Goal: Information Seeking & Learning: Check status

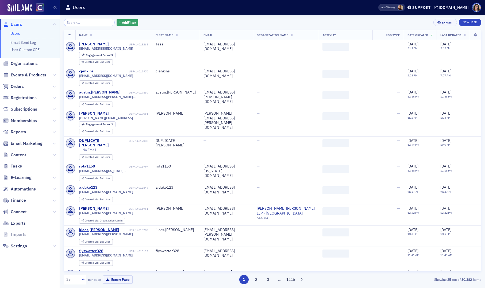
click at [82, 23] on input "search" at bounding box center [89, 22] width 51 height 7
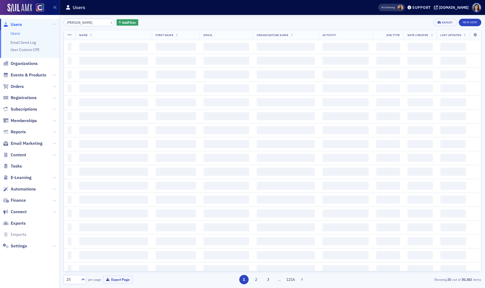
type input "[PERSON_NAME]"
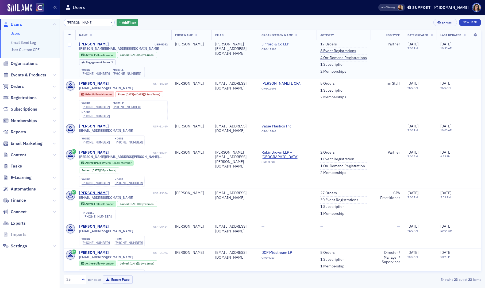
click at [327, 74] on td "17 Orders 8 Event Registrations 4 On-Demand Registrations 1 Subscription 2 Memb…" at bounding box center [344, 59] width 54 height 39
click at [326, 71] on link "2 Memberships" at bounding box center [334, 71] width 26 height 5
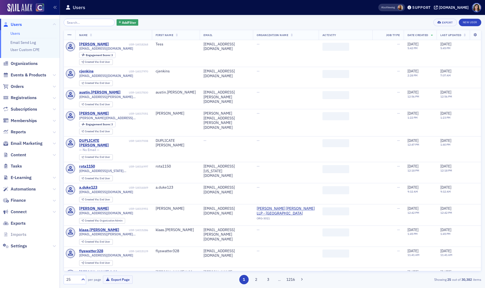
click at [78, 22] on input "search" at bounding box center [89, 22] width 51 height 7
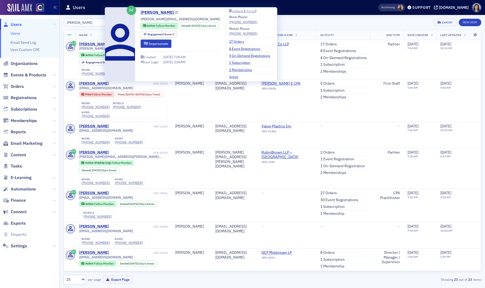
click at [175, 12] on icon at bounding box center [176, 12] width 3 height 3
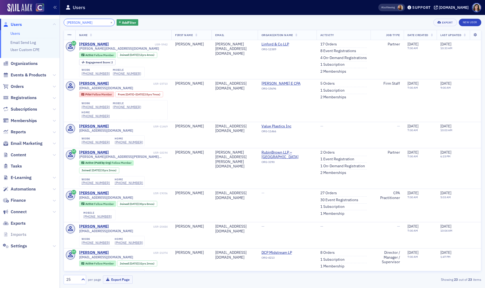
drag, startPoint x: 95, startPoint y: 22, endPoint x: 52, endPoint y: 24, distance: 43.1
click at [52, 24] on div "Users Users Email Send Log User Custom CPE Organizations Events & Products Orde…" at bounding box center [242, 144] width 485 height 288
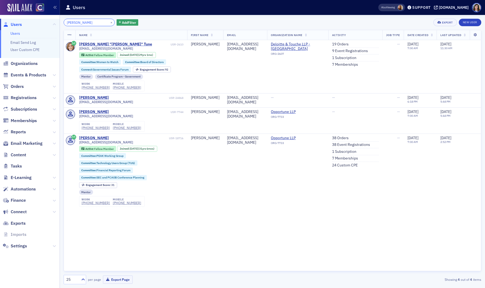
type input "alexie tune"
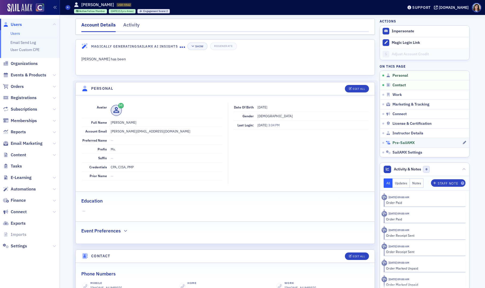
click at [406, 141] on span "Pre-SailAMX" at bounding box center [404, 143] width 22 height 5
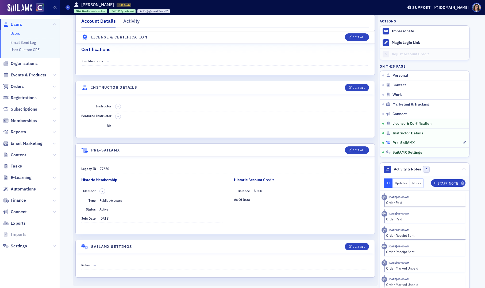
scroll to position [1049, 0]
